Goal: Task Accomplishment & Management: Use online tool/utility

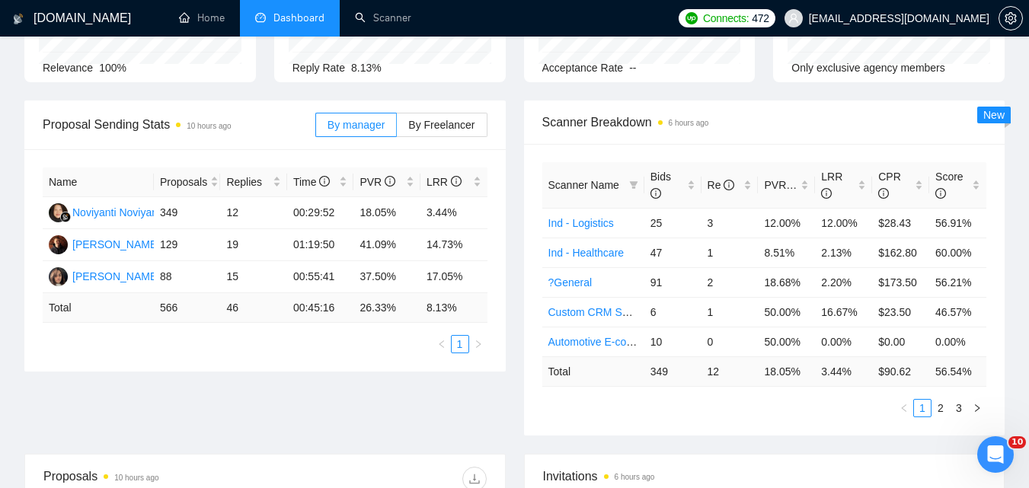
scroll to position [141, 0]
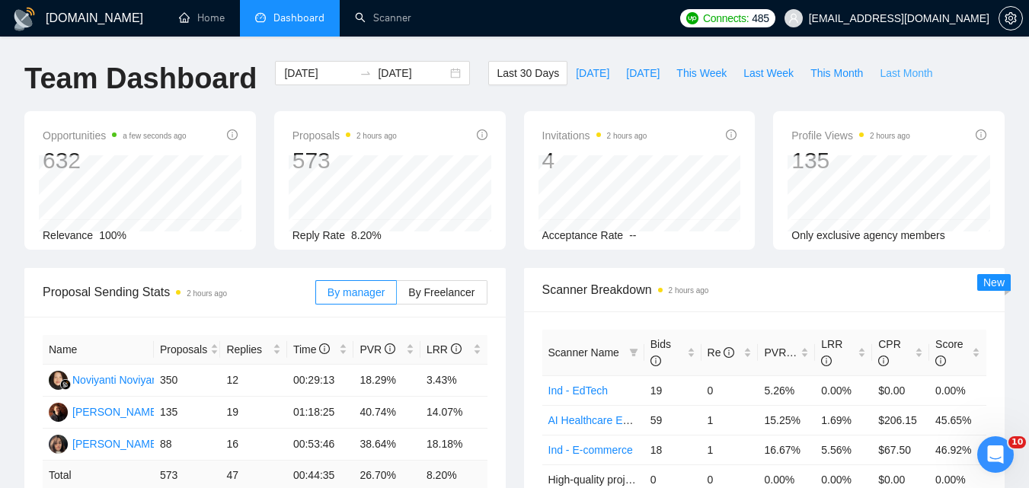
click at [884, 81] on span "Last Month" at bounding box center [905, 73] width 53 height 17
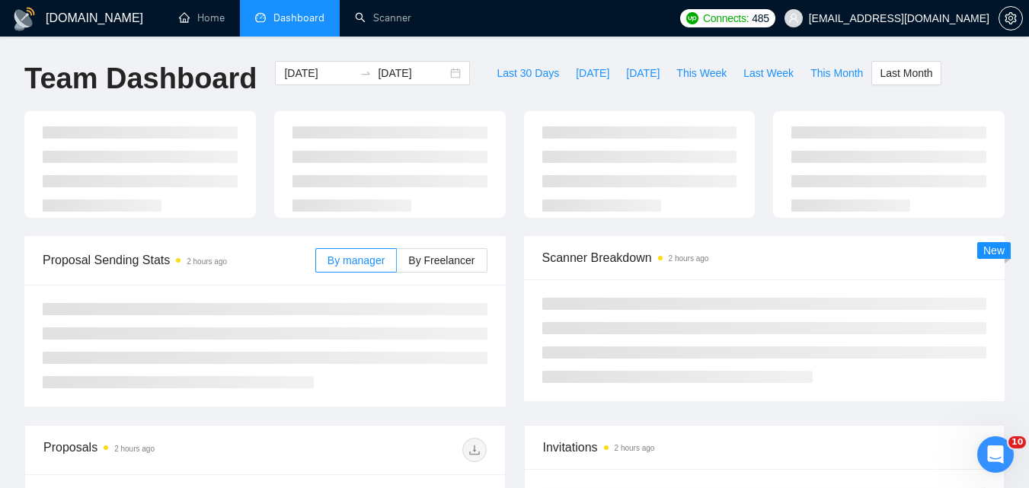
type input "2025-08-01"
type input "2025-08-31"
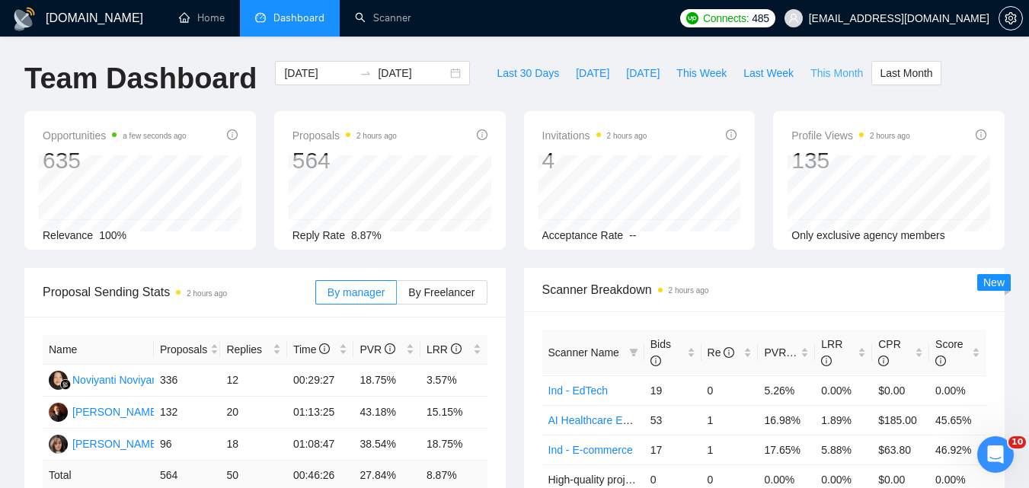
click at [821, 72] on span "This Month" at bounding box center [836, 73] width 53 height 17
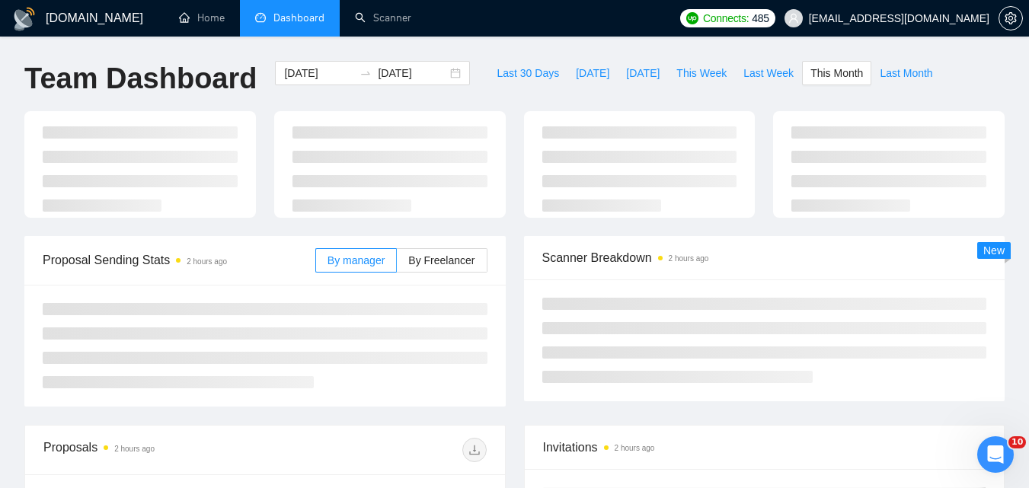
type input "2025-09-01"
type input "2025-09-30"
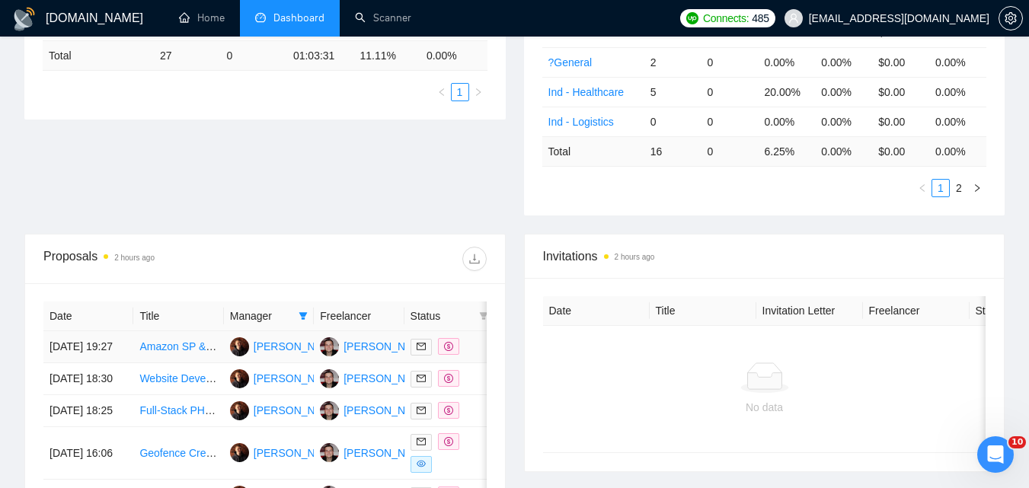
scroll to position [457, 0]
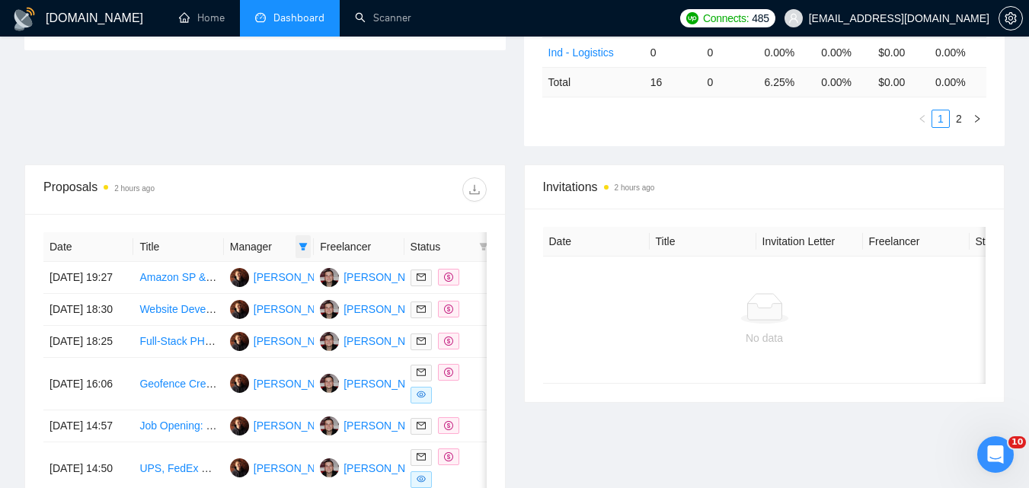
click at [305, 247] on icon "filter" at bounding box center [302, 246] width 9 height 9
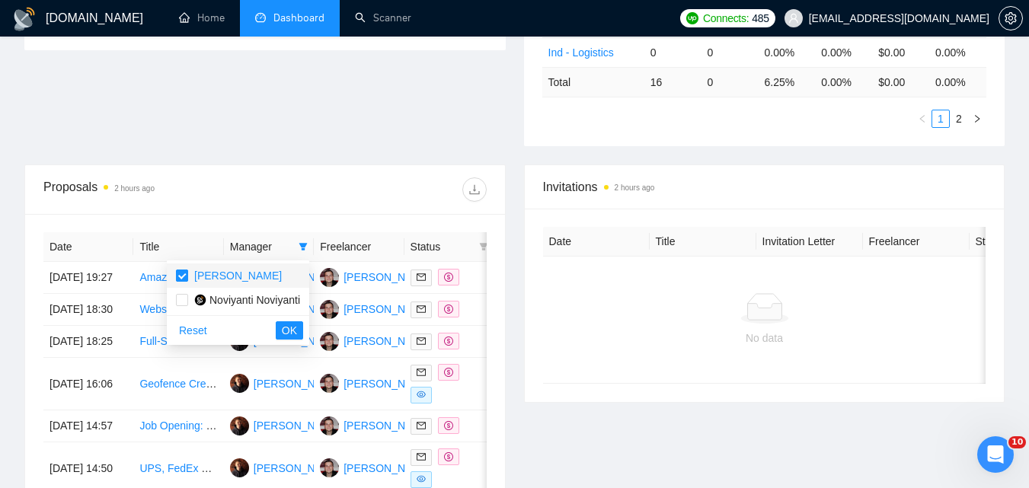
click at [180, 278] on input "checkbox" at bounding box center [182, 276] width 12 height 12
checkbox input "false"
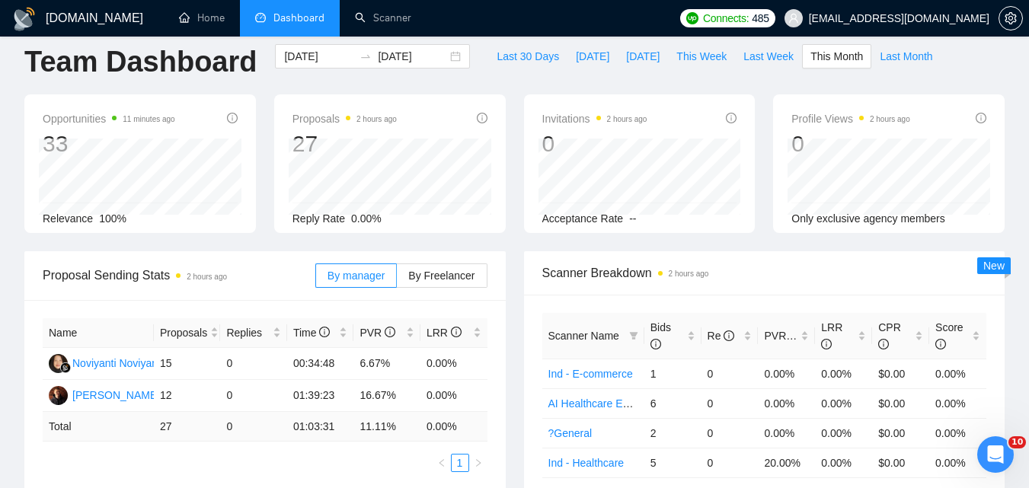
scroll to position [0, 0]
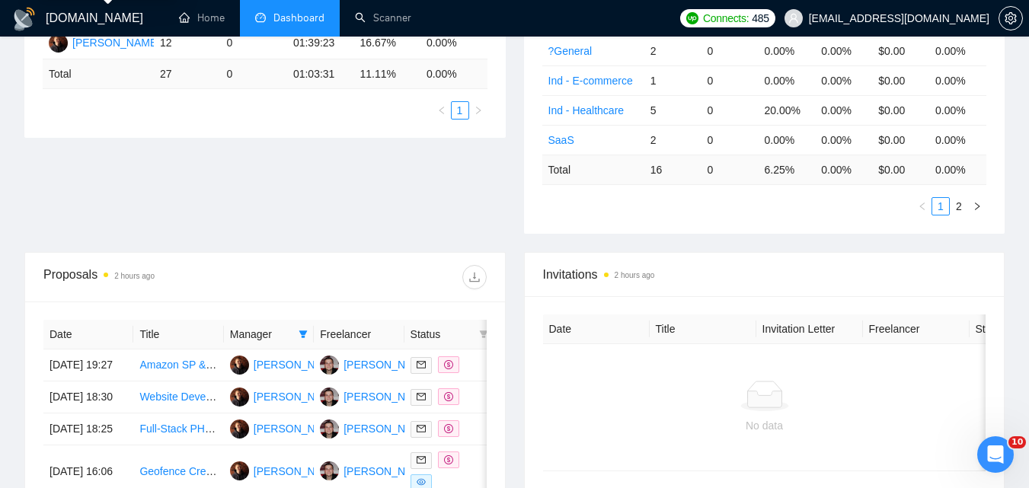
scroll to position [533, 0]
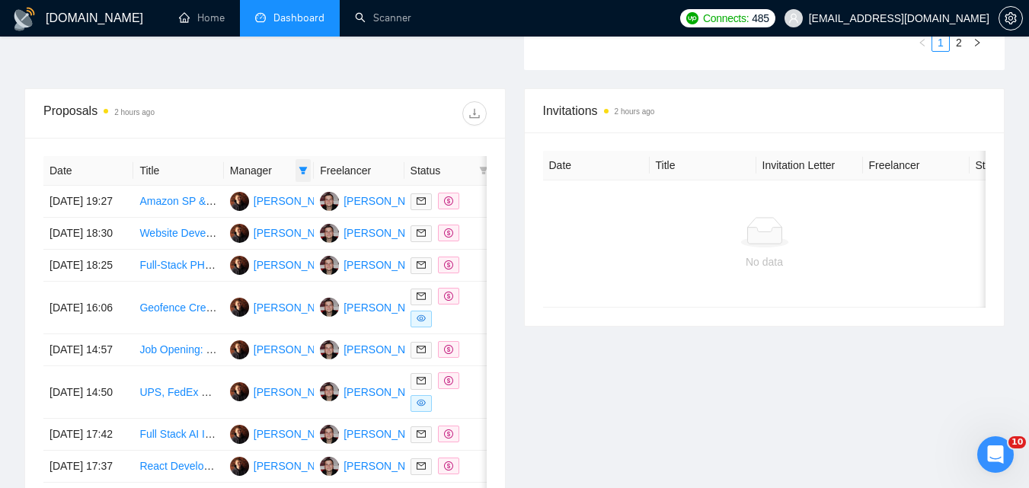
click at [298, 171] on icon "filter" at bounding box center [302, 170] width 9 height 9
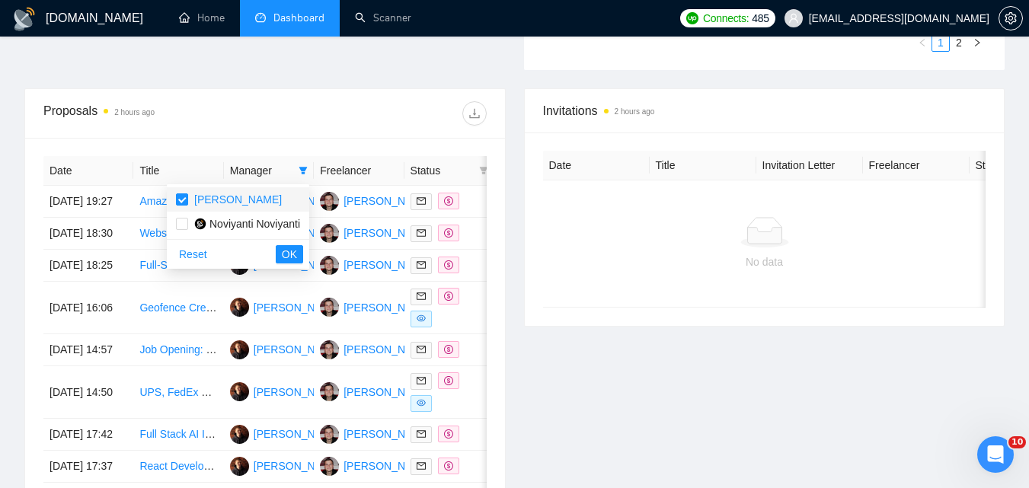
click at [239, 199] on span "[PERSON_NAME]" at bounding box center [238, 199] width 88 height 12
checkbox input "false"
click at [297, 256] on span "OK" at bounding box center [289, 254] width 15 height 17
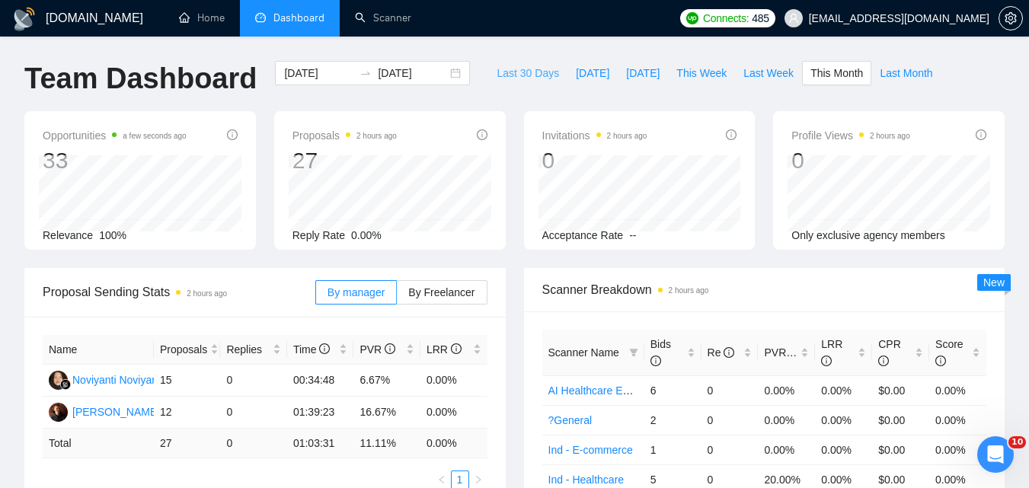
click at [534, 72] on span "Last 30 Days" at bounding box center [527, 73] width 62 height 17
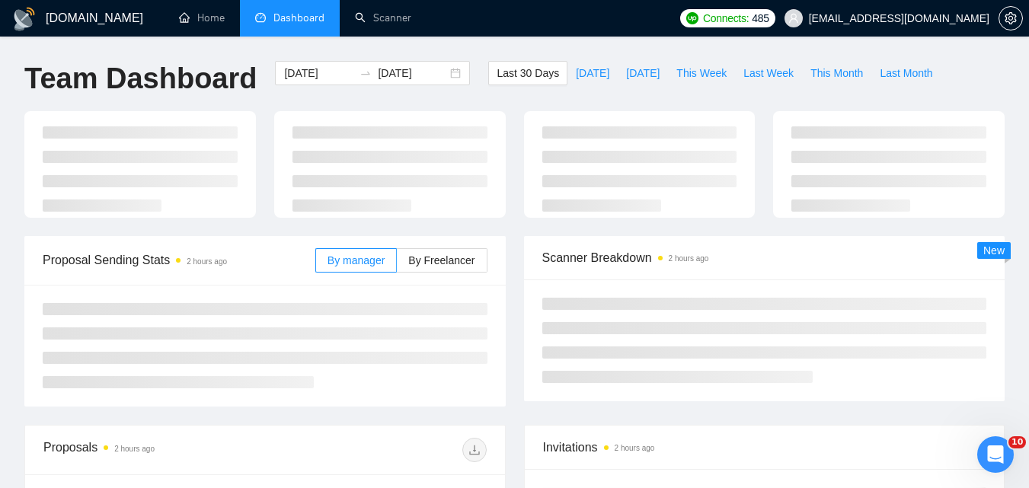
type input "[DATE]"
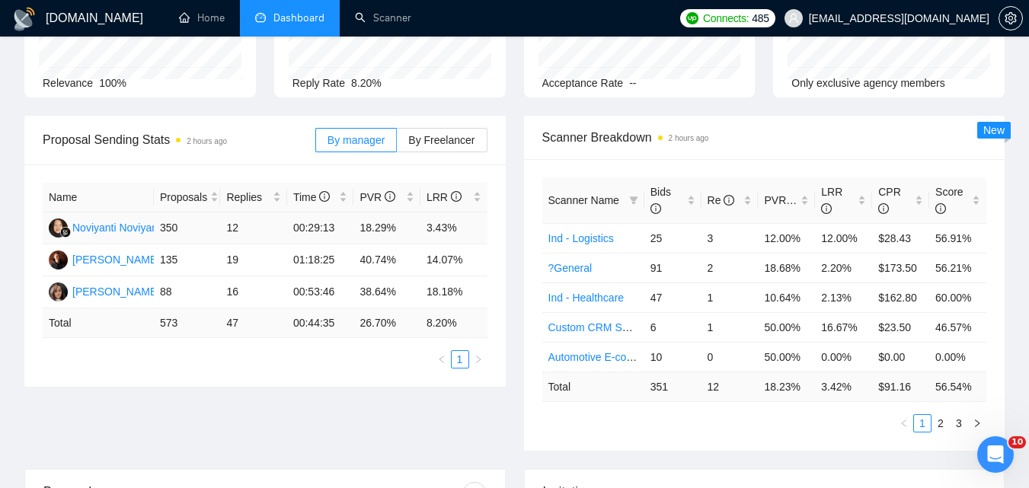
scroll to position [609, 0]
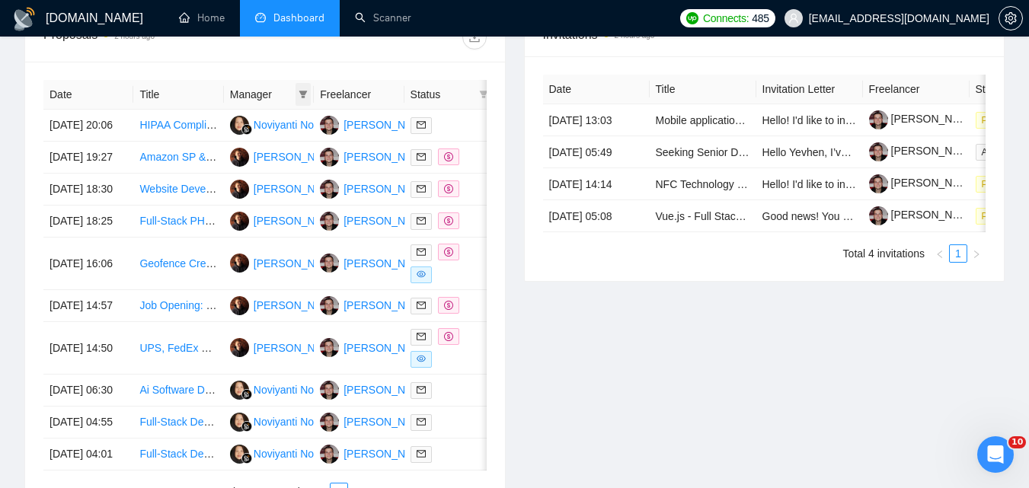
click at [305, 93] on icon "filter" at bounding box center [303, 95] width 8 height 8
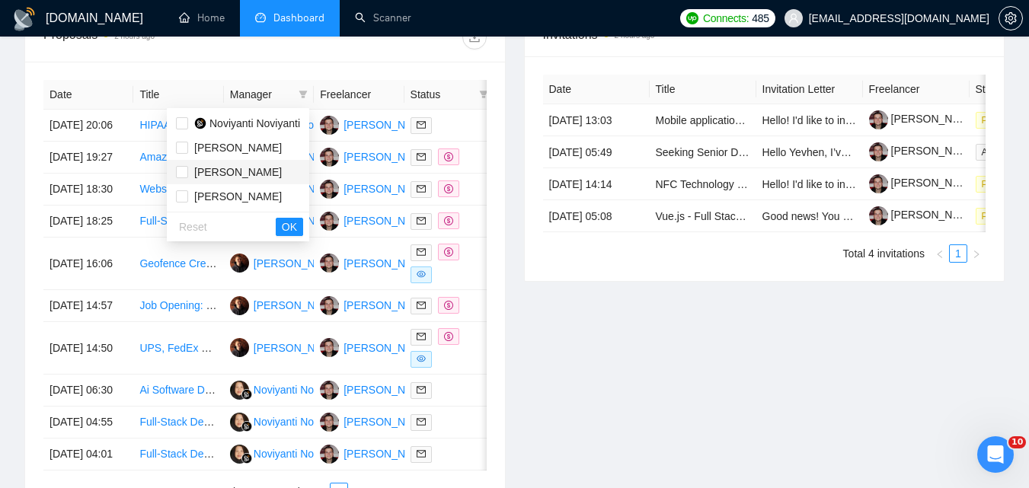
click at [230, 174] on span "[PERSON_NAME]" at bounding box center [238, 172] width 88 height 12
checkbox input "true"
click at [302, 225] on button "OK" at bounding box center [289, 227] width 27 height 18
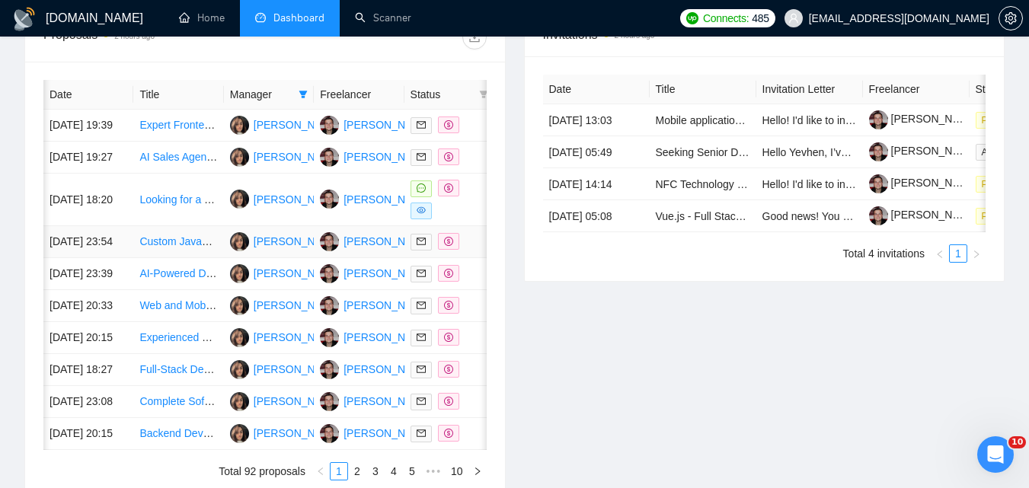
scroll to position [0, 90]
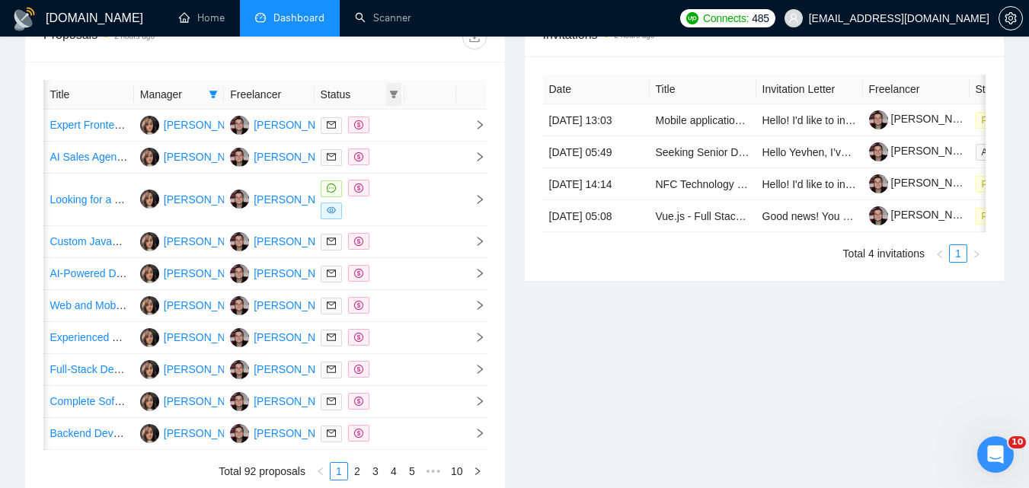
click at [400, 96] on span at bounding box center [393, 94] width 15 height 23
click at [377, 128] on span "Chat" at bounding box center [355, 123] width 73 height 17
checkbox input "true"
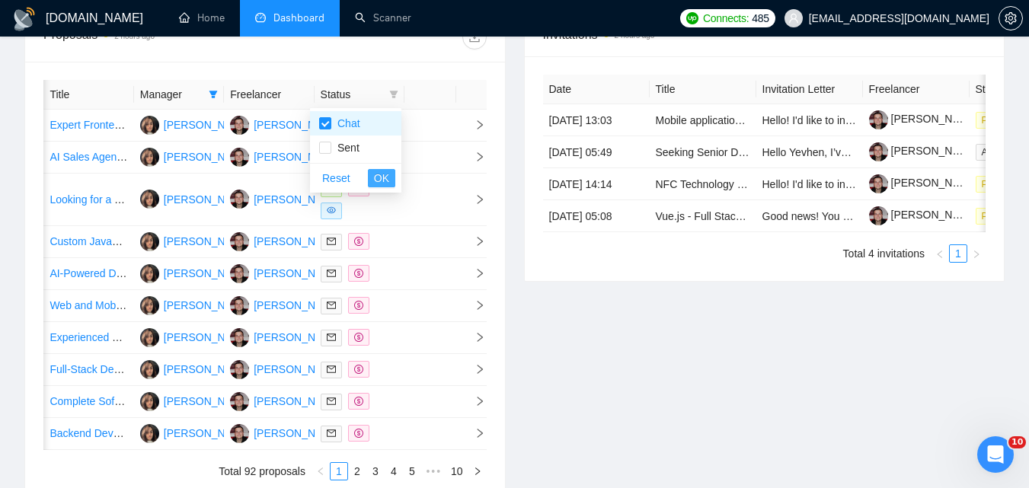
click at [385, 180] on span "OK" at bounding box center [381, 178] width 15 height 17
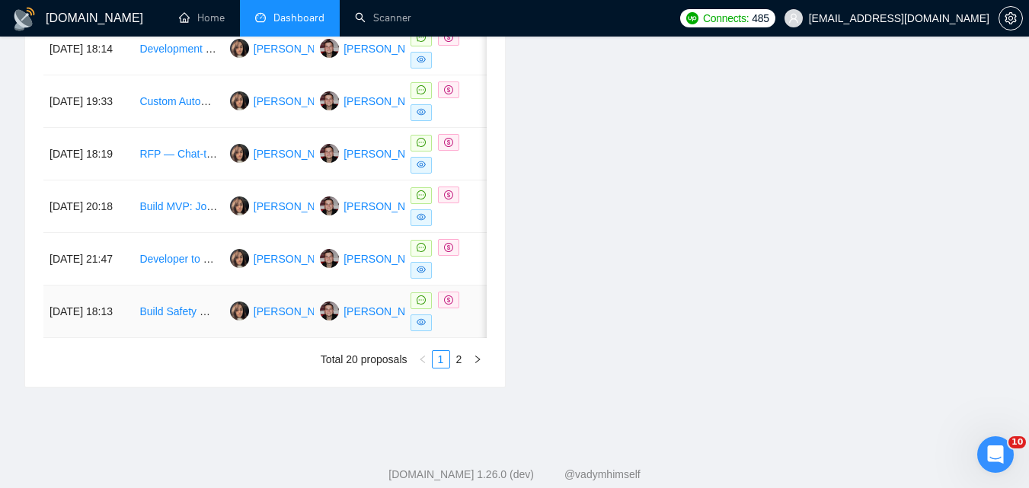
scroll to position [939, 0]
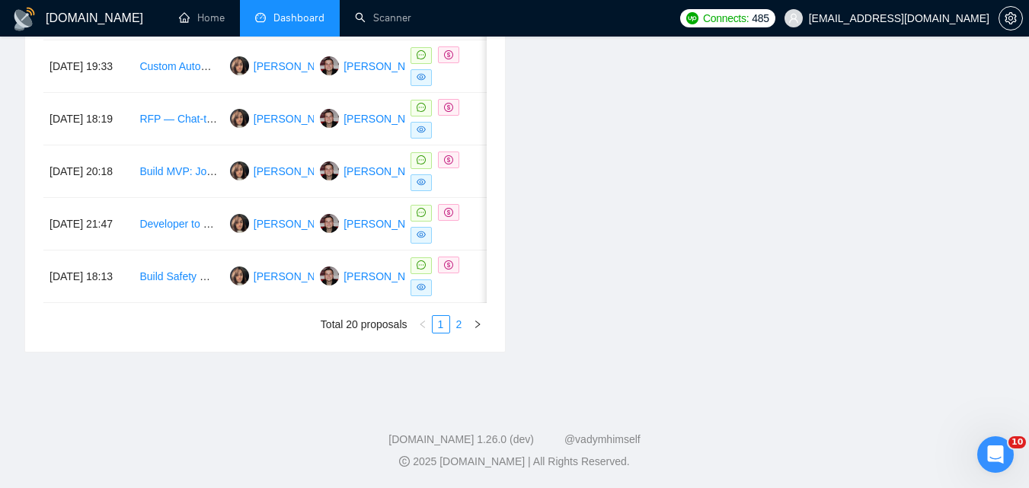
click at [455, 322] on link "2" at bounding box center [459, 324] width 17 height 17
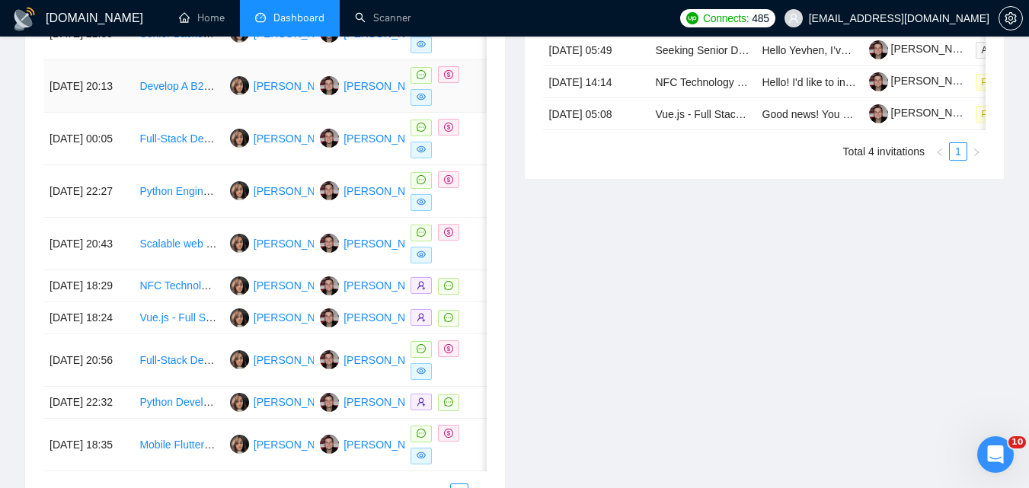
scroll to position [635, 0]
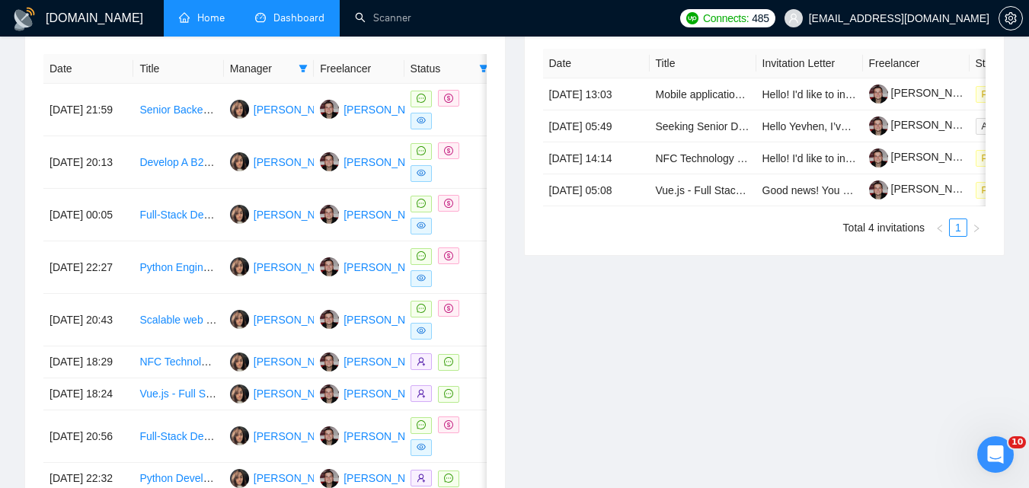
click at [196, 21] on link "Home" at bounding box center [202, 17] width 46 height 13
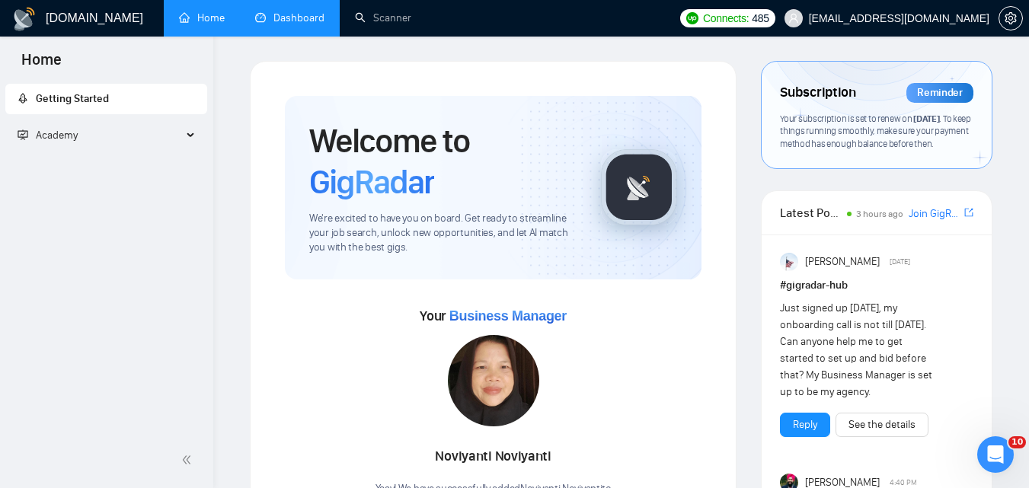
click at [282, 13] on link "Dashboard" at bounding box center [289, 17] width 69 height 13
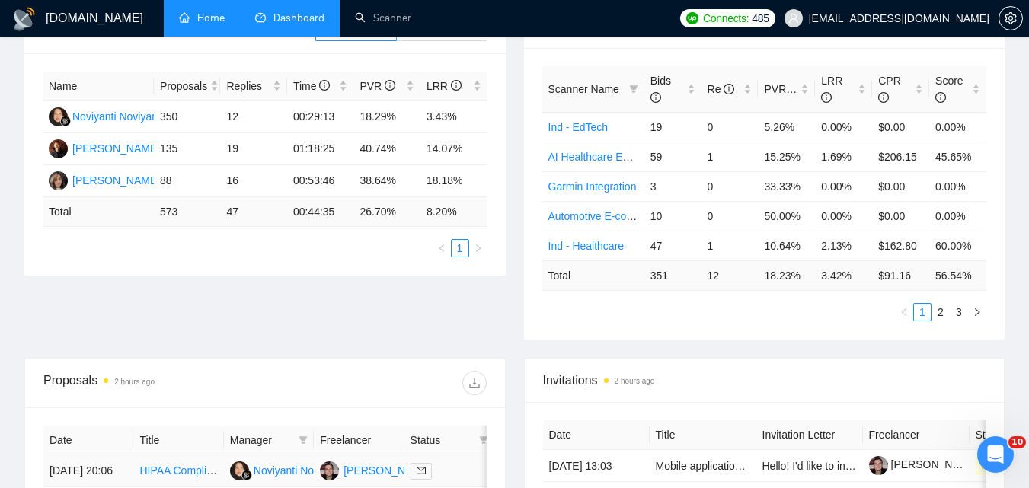
scroll to position [228, 0]
